Goal: Information Seeking & Learning: Find specific fact

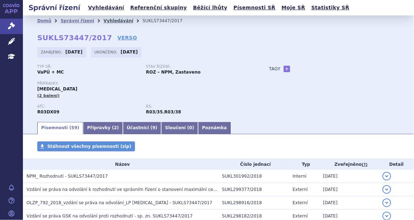
click at [110, 19] on link "Vyhledávání" at bounding box center [119, 20] width 30 height 5
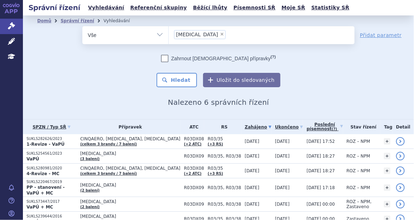
click at [220, 33] on span "×" at bounding box center [222, 34] width 4 height 4
click at [169, 33] on select "Nucala" at bounding box center [168, 35] width 0 height 18
select select
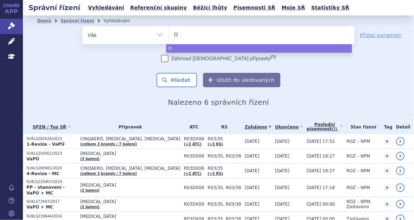
type input "Om"
type input "Omj"
type input "Omjj"
type input "Omjjar"
type input "Omjjara"
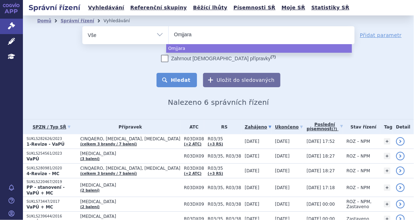
select select "Omjjara"
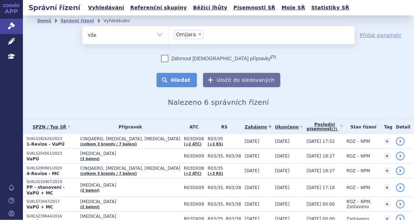
click at [180, 77] on button "Hledat" at bounding box center [177, 80] width 40 height 14
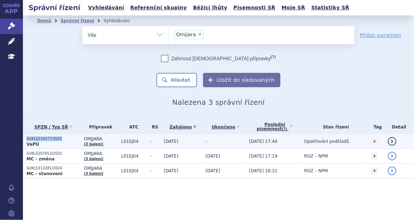
drag, startPoint x: 59, startPoint y: 138, endPoint x: 25, endPoint y: 138, distance: 33.7
click at [25, 138] on td "SUKLS210477/2025 VaPÚ" at bounding box center [51, 141] width 57 height 15
copy p "SUKLS210477/2025"
